Goal: Task Accomplishment & Management: Use online tool/utility

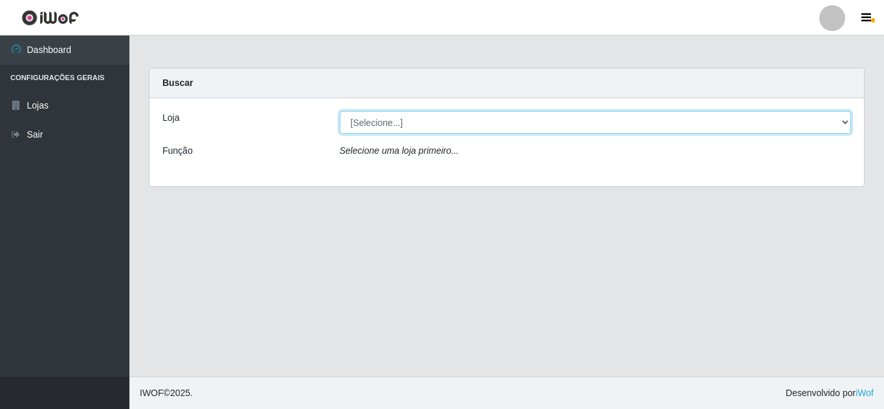
click at [433, 127] on select "[Selecione...] Rede Compras Supermercados - LOJA 5" at bounding box center [596, 122] width 512 height 23
select select "397"
click at [340, 111] on select "[Selecione...] Rede Compras Supermercados - LOJA 5" at bounding box center [596, 122] width 512 height 23
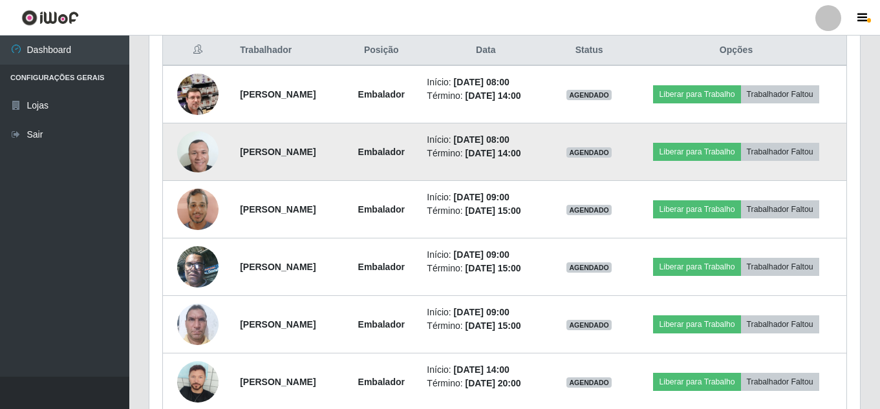
scroll to position [479, 0]
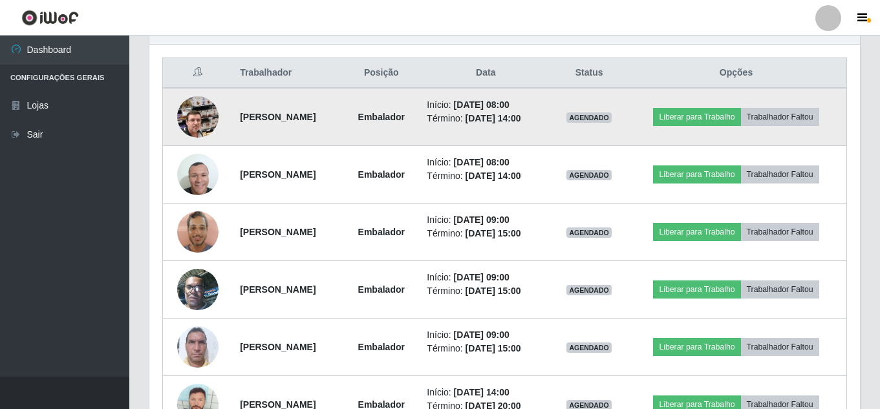
click at [188, 125] on img at bounding box center [197, 117] width 41 height 74
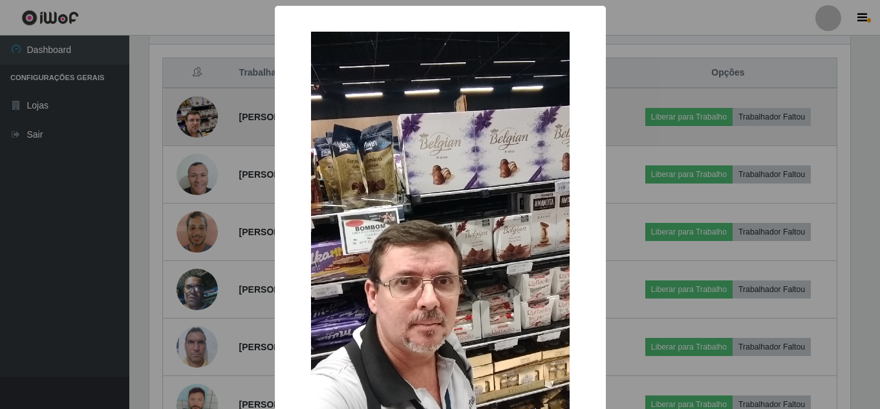
scroll to position [268, 704]
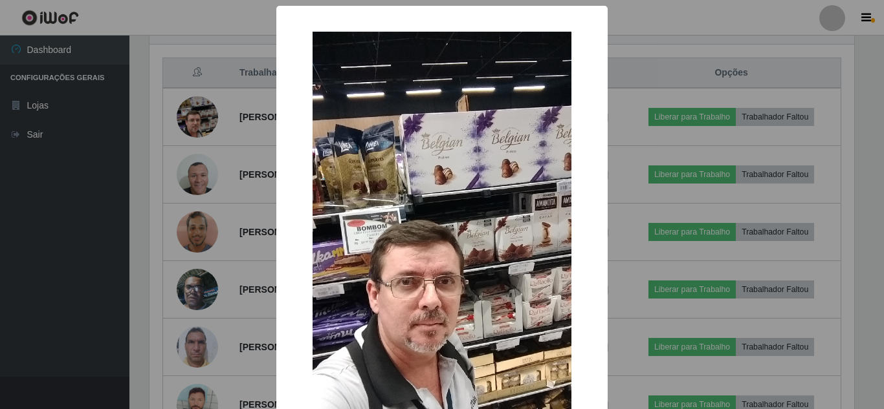
click at [135, 131] on div "× OK Cancel" at bounding box center [442, 204] width 884 height 409
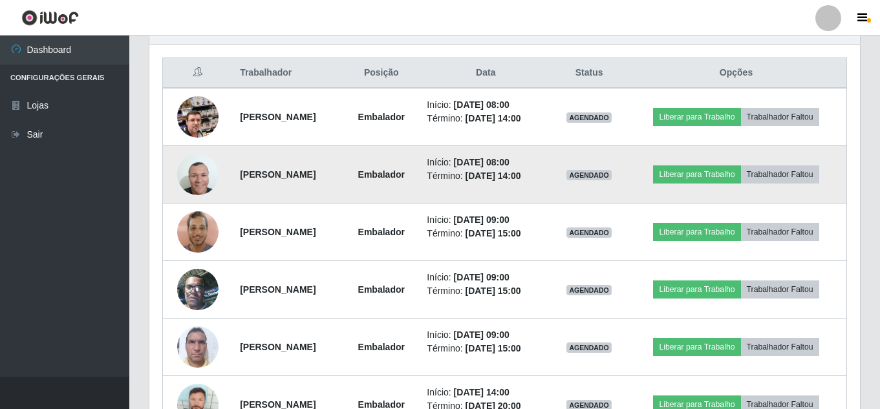
scroll to position [268, 711]
click at [190, 169] on img at bounding box center [197, 174] width 41 height 41
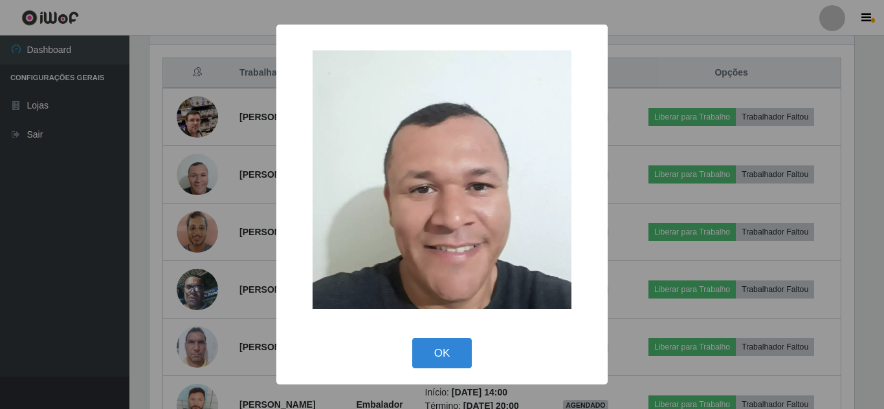
click at [99, 140] on div "× OK Cancel" at bounding box center [442, 204] width 884 height 409
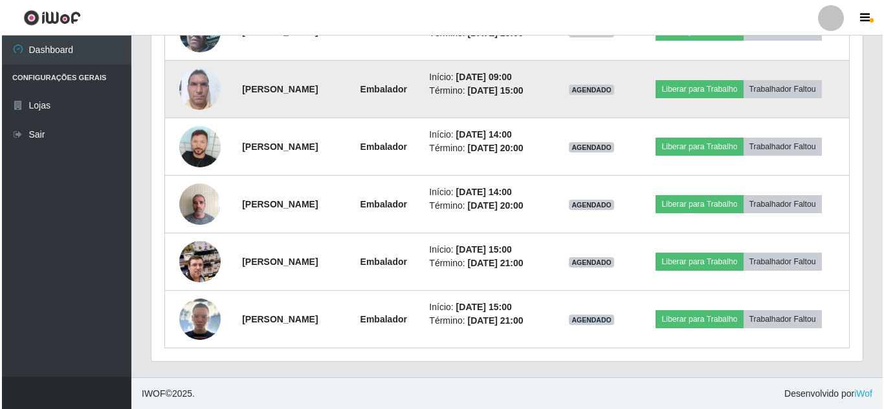
scroll to position [737, 0]
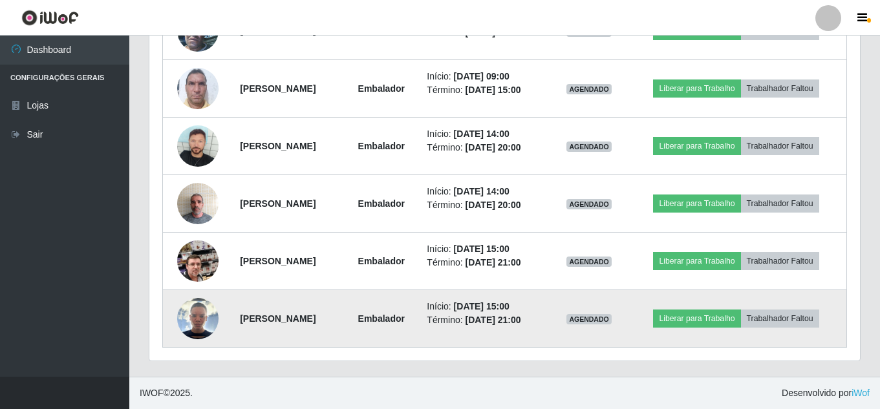
click at [195, 316] on img at bounding box center [197, 318] width 41 height 41
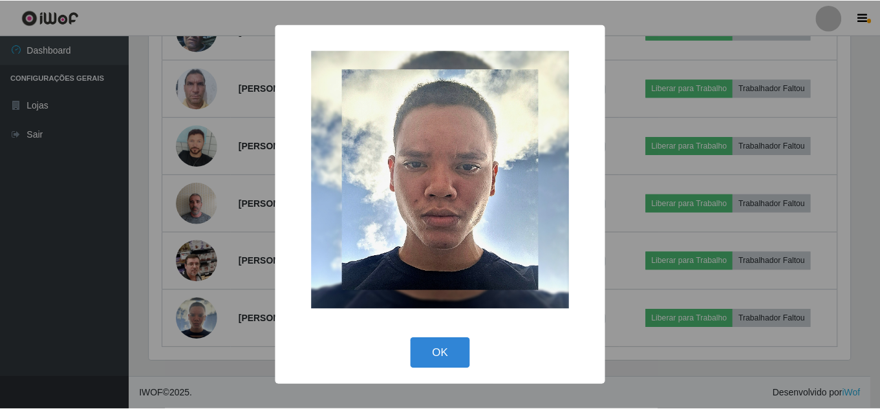
scroll to position [268, 704]
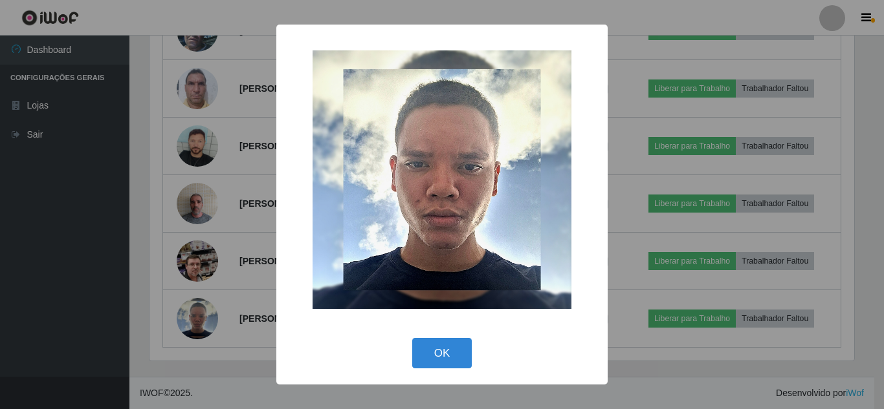
click at [138, 247] on div "× OK Cancel" at bounding box center [442, 204] width 884 height 409
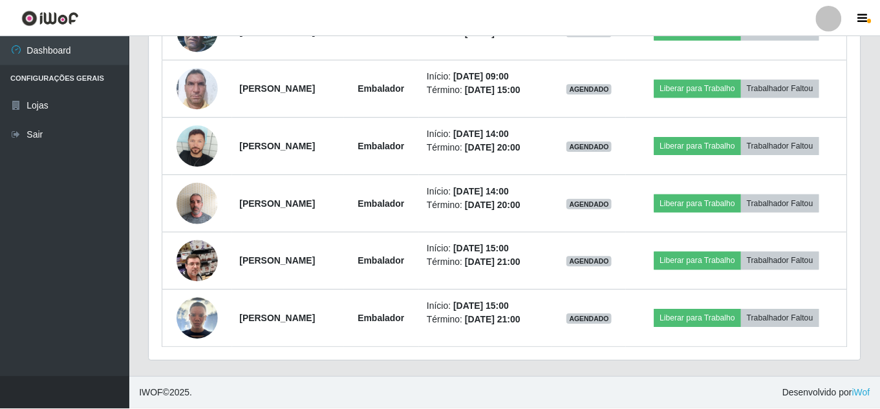
scroll to position [268, 711]
